Goal: Information Seeking & Learning: Learn about a topic

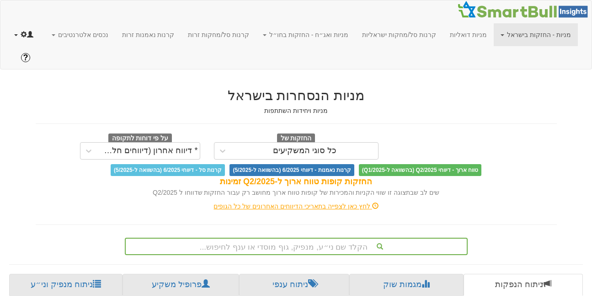
click at [18, 35] on span at bounding box center [16, 35] width 4 height 2
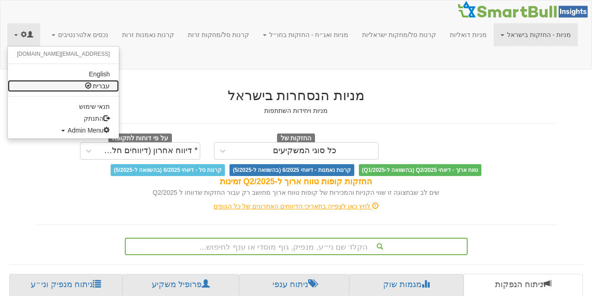
click at [119, 89] on link "עברית" at bounding box center [63, 86] width 111 height 12
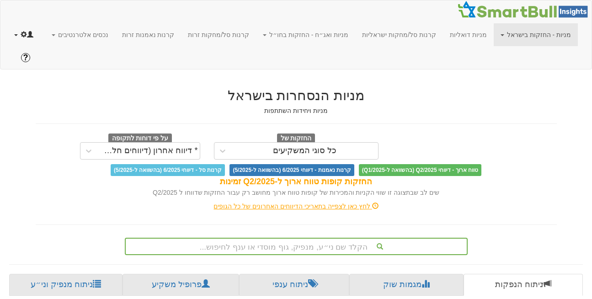
click at [40, 34] on link at bounding box center [23, 34] width 33 height 23
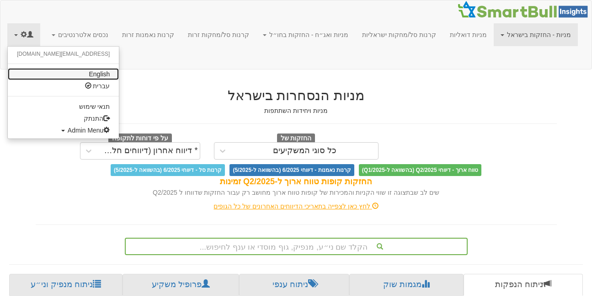
click at [119, 74] on link "English" at bounding box center [63, 74] width 111 height 12
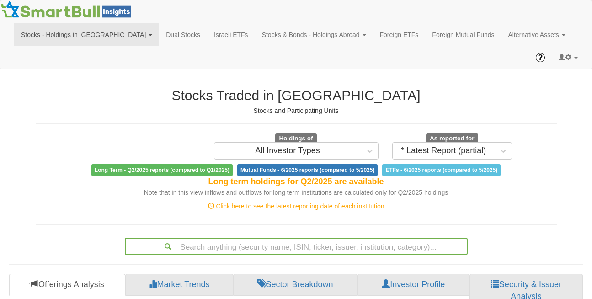
scroll to position [18, 557]
click at [576, 46] on link at bounding box center [568, 57] width 33 height 23
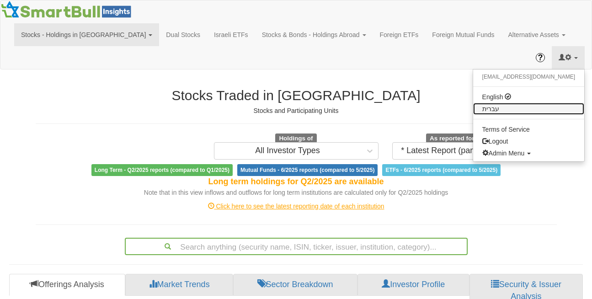
click at [536, 103] on link "עברית" at bounding box center [528, 109] width 111 height 12
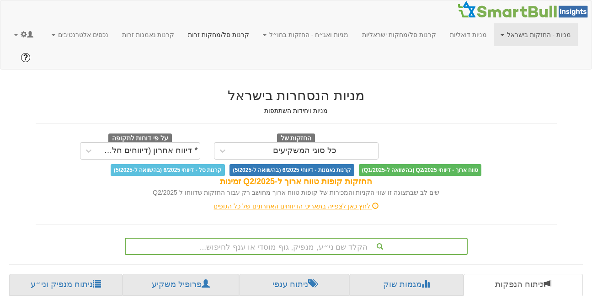
scroll to position [0, 1945]
click at [235, 33] on link "קרנות סל/מחקות זרות" at bounding box center [218, 34] width 75 height 23
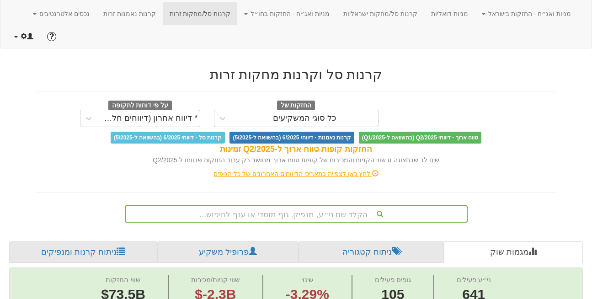
click at [9, 25] on link at bounding box center [23, 36] width 33 height 23
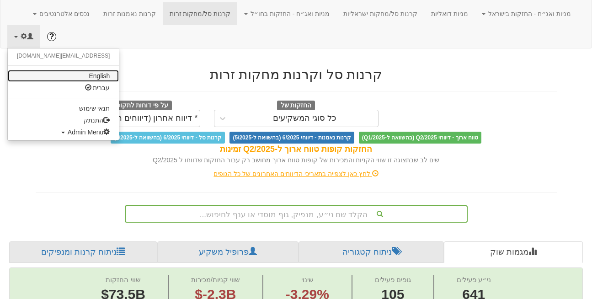
click at [69, 70] on link "English" at bounding box center [63, 76] width 111 height 12
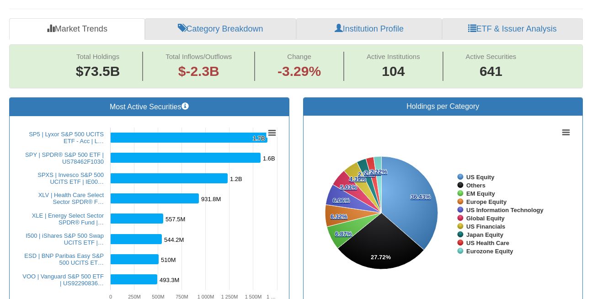
scroll to position [279, 0]
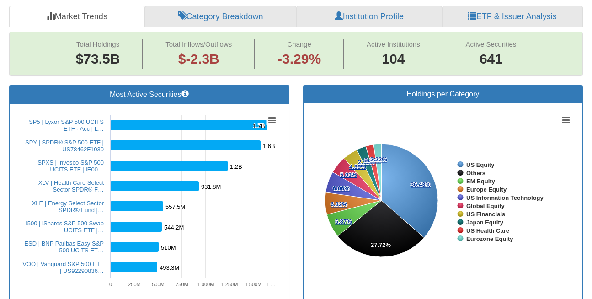
click at [295, 174] on div "Most Active Securities Created with Highcharts 8.2.2 Chart context menu 1.7B 1.…" at bounding box center [149, 197] width 294 height 225
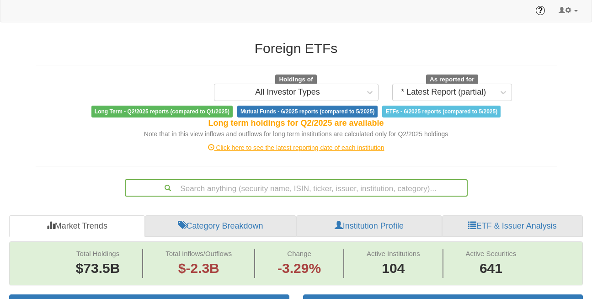
scroll to position [0, 0]
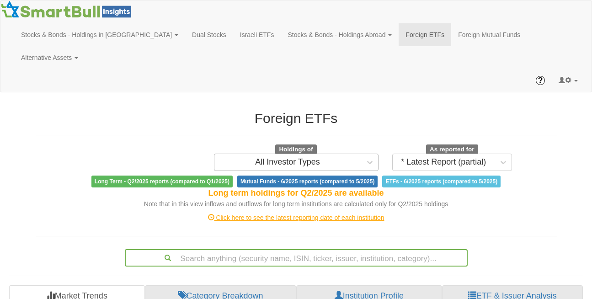
click at [310, 158] on div "All Investor Types" at bounding box center [287, 162] width 65 height 9
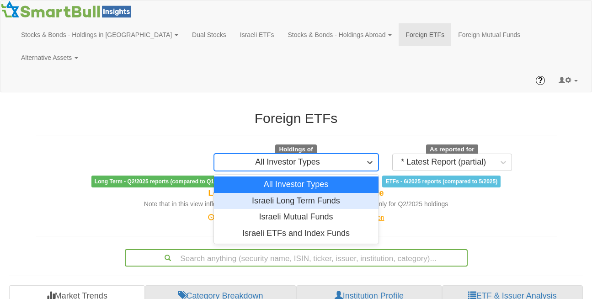
click at [297, 193] on div "Israeli Long Term Funds" at bounding box center [296, 201] width 165 height 16
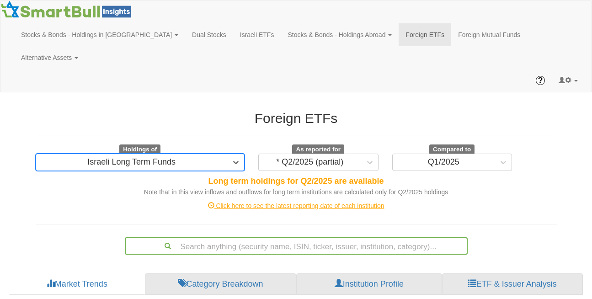
click at [207, 155] on div "Israeli Long Term Funds" at bounding box center [132, 162] width 192 height 15
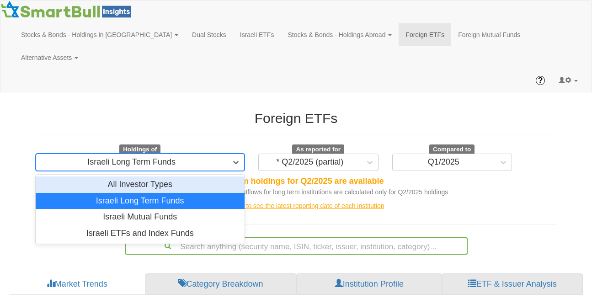
click at [196, 176] on div "All Investor Types" at bounding box center [140, 184] width 209 height 16
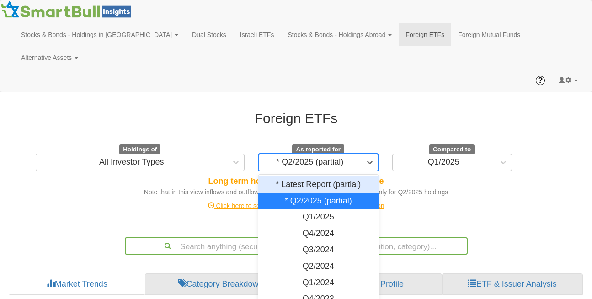
click at [314, 158] on div "* Q2/2025 (partial)" at bounding box center [309, 162] width 67 height 9
click at [314, 193] on div "* Q2/2025 (partial)" at bounding box center [318, 201] width 120 height 16
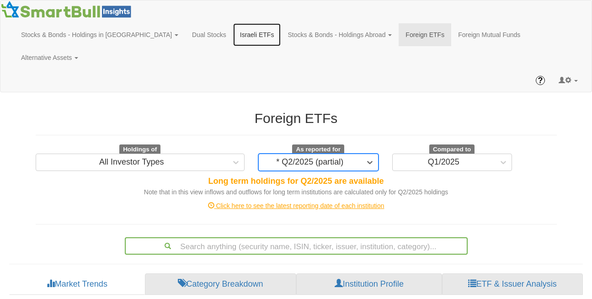
click at [233, 32] on link "Israeli ETFs" at bounding box center [257, 34] width 48 height 23
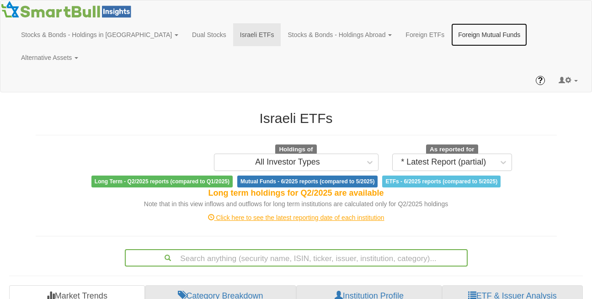
click at [451, 29] on link "Foreign Mutual Funds" at bounding box center [489, 34] width 76 height 23
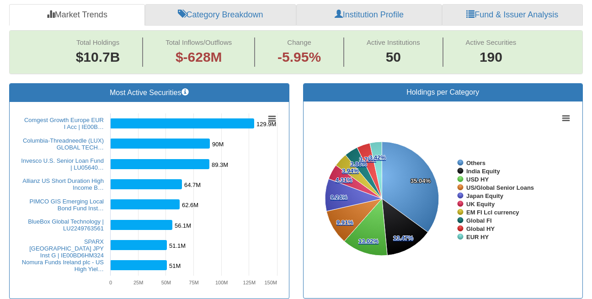
scroll to position [270, 0]
